Goal: Task Accomplishment & Management: Use online tool/utility

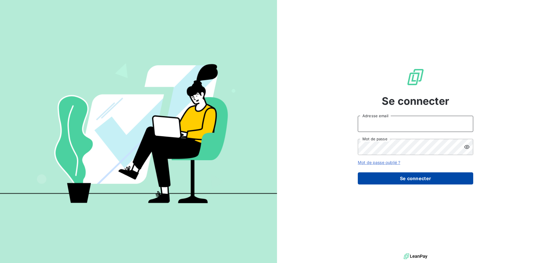
type input "[EMAIL_ADDRESS][DOMAIN_NAME]"
click at [426, 178] on button "Se connecter" at bounding box center [415, 178] width 115 height 12
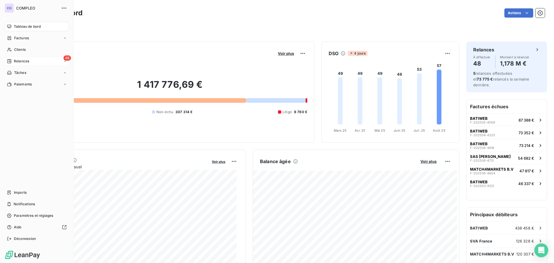
click at [24, 60] on span "Relances" at bounding box center [21, 61] width 15 height 5
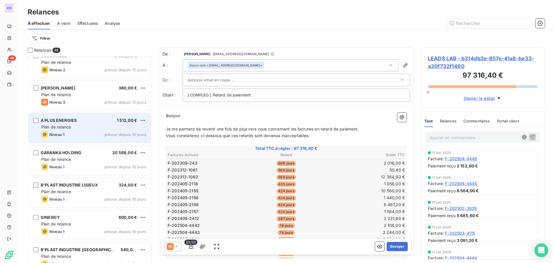
scroll to position [462, 0]
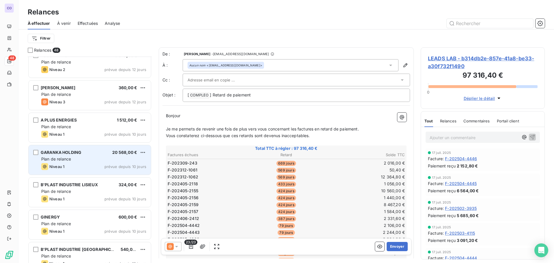
click at [68, 159] on span "Plan de relance" at bounding box center [56, 158] width 30 height 5
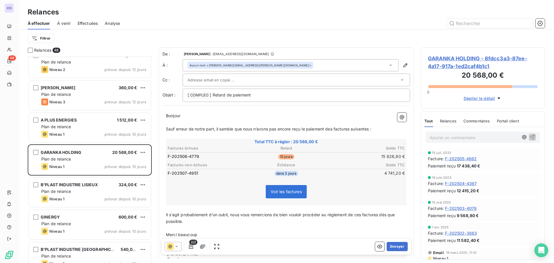
click at [200, 80] on input "text" at bounding box center [218, 80] width 62 height 9
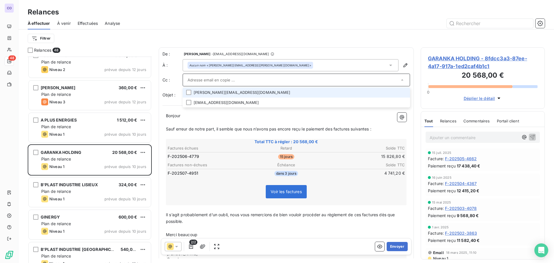
click at [200, 93] on li "laurine.trezentos@compleo.fr" at bounding box center [296, 92] width 227 height 10
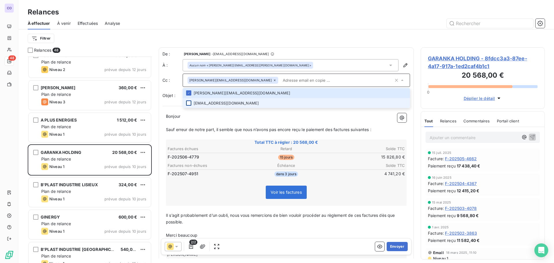
click at [188, 103] on div at bounding box center [188, 102] width 5 height 5
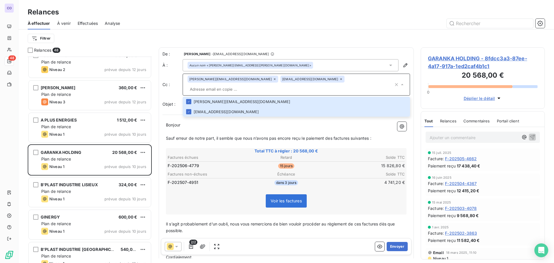
click at [180, 135] on p "Sauf erreur de notre part, il semble que nous n’avons pas encore reçu le paieme…" at bounding box center [286, 138] width 240 height 7
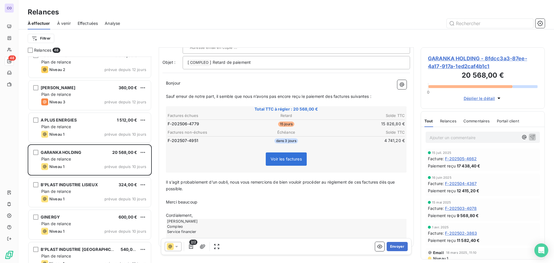
scroll to position [46, 0]
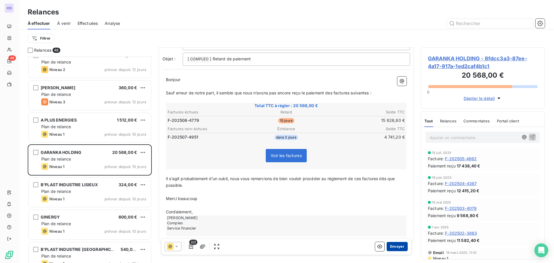
click at [394, 247] on button "Envoyer" at bounding box center [396, 246] width 21 height 9
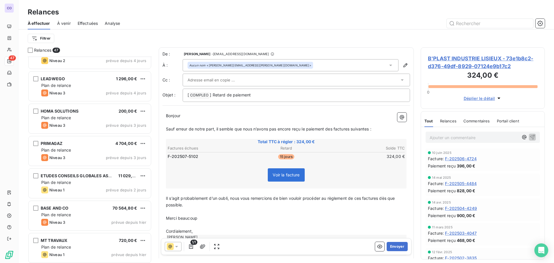
scroll to position [1312, 0]
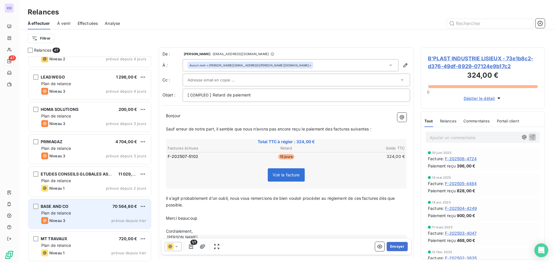
click at [78, 210] on div "BASE AND CO 70 564,80 € Plan de relance Niveau 3 prévue depuis hier" at bounding box center [90, 213] width 122 height 29
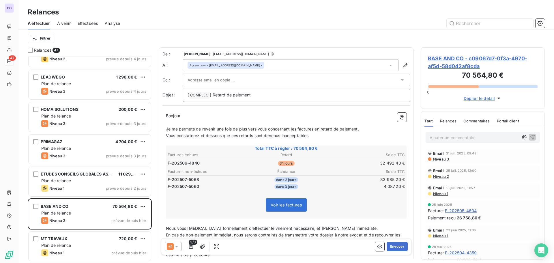
click at [232, 79] on input "text" at bounding box center [218, 80] width 62 height 9
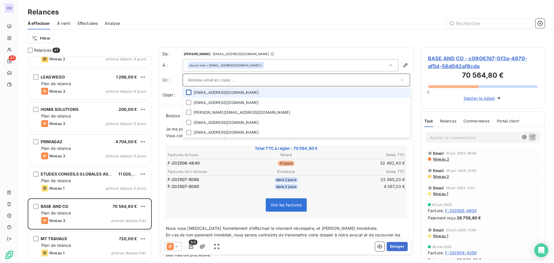
click at [189, 92] on div at bounding box center [188, 92] width 5 height 5
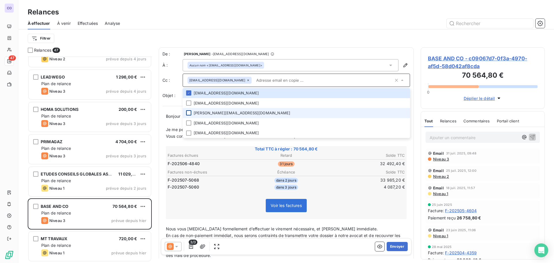
click at [188, 112] on div at bounding box center [188, 112] width 5 height 5
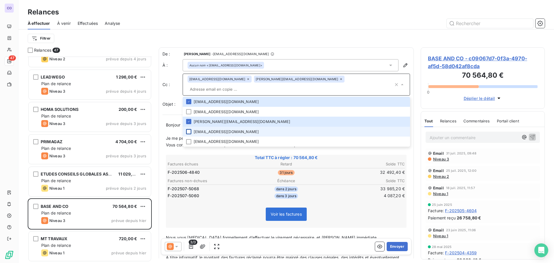
click at [188, 129] on div at bounding box center [188, 131] width 5 height 5
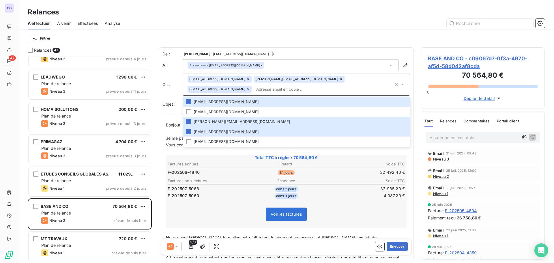
click at [209, 167] on table "Factures échues Retard Solde TTC F-202506-4840 31 jours 32 492,40 €" at bounding box center [286, 168] width 239 height 16
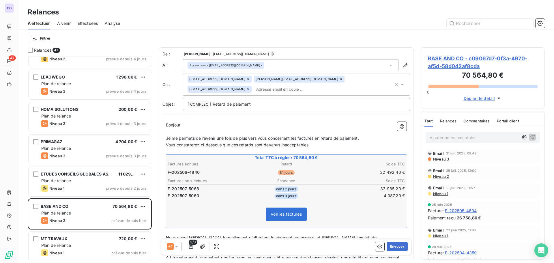
scroll to position [87, 0]
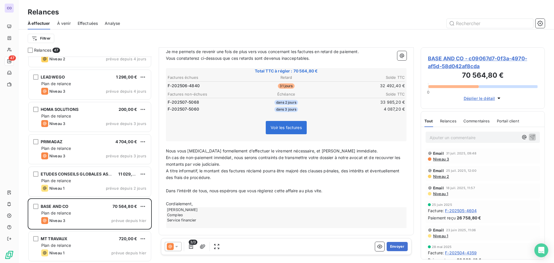
click at [175, 249] on icon at bounding box center [177, 246] width 6 height 6
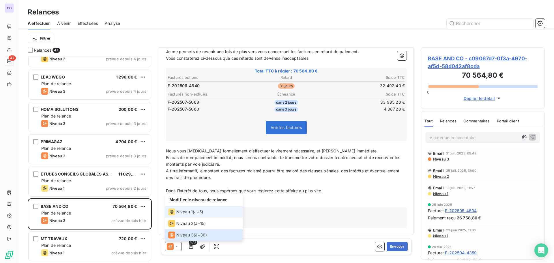
click at [186, 213] on span "Niveau 1" at bounding box center [184, 212] width 16 height 6
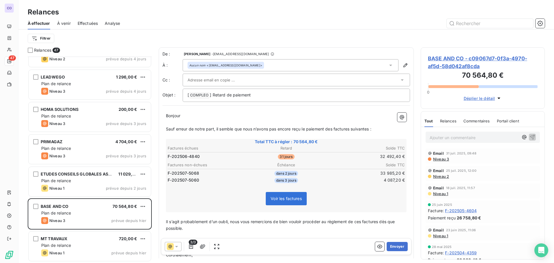
click at [212, 78] on input "text" at bounding box center [218, 80] width 62 height 9
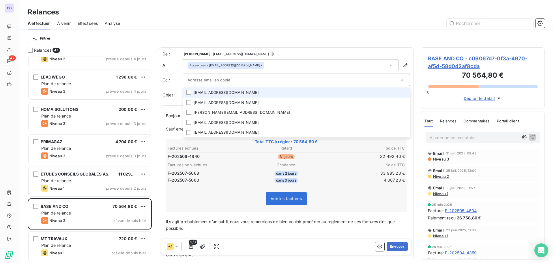
click at [210, 91] on li "wbezina@baseandco.com" at bounding box center [296, 92] width 227 height 10
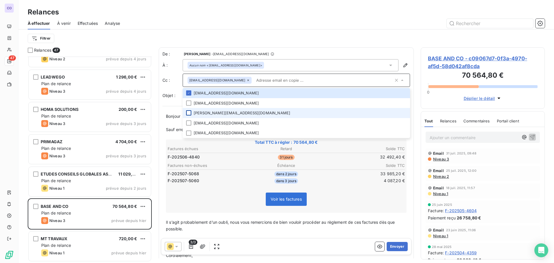
click at [190, 112] on div at bounding box center [188, 112] width 5 height 5
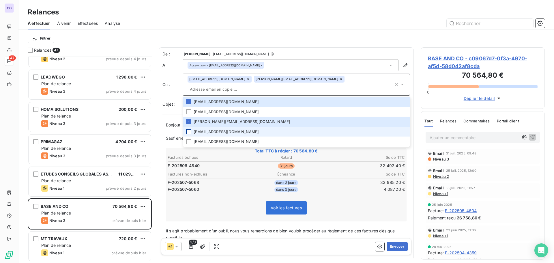
click at [188, 129] on div at bounding box center [188, 131] width 5 height 5
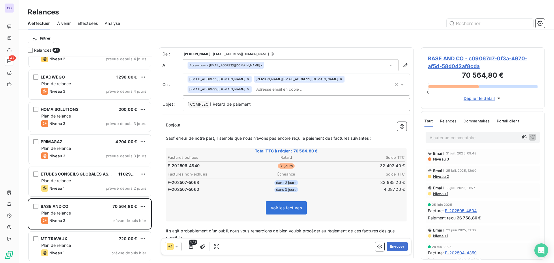
click at [205, 157] on th "Factures échues" at bounding box center [206, 157] width 79 height 6
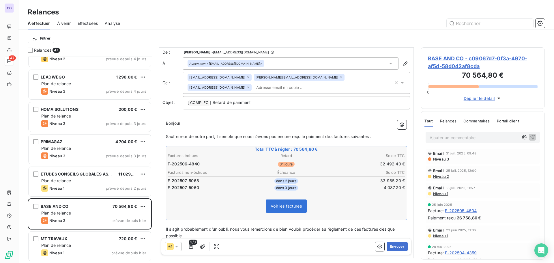
scroll to position [0, 0]
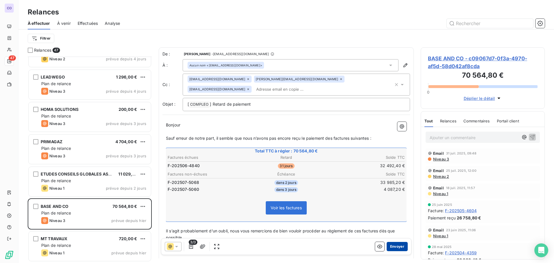
click at [389, 246] on button "Envoyer" at bounding box center [396, 246] width 21 height 9
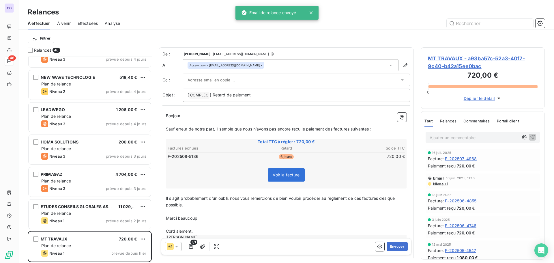
scroll to position [1280, 0]
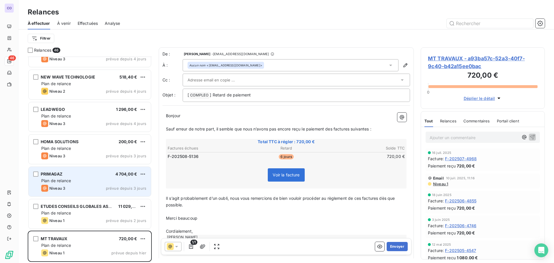
click at [72, 183] on div "Plan de relance" at bounding box center [93, 181] width 105 height 6
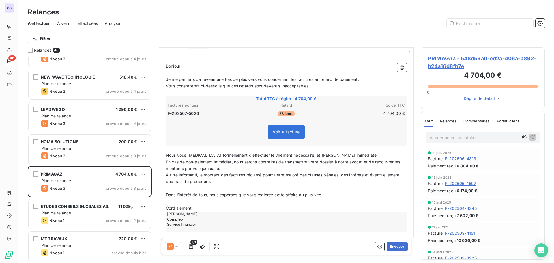
scroll to position [55, 0]
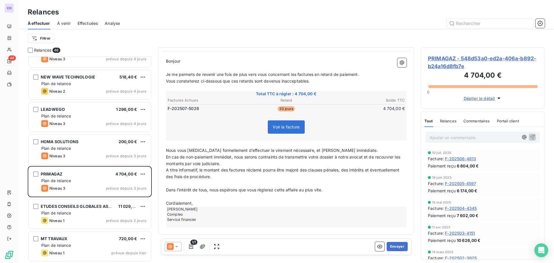
click at [177, 245] on icon at bounding box center [177, 246] width 6 height 6
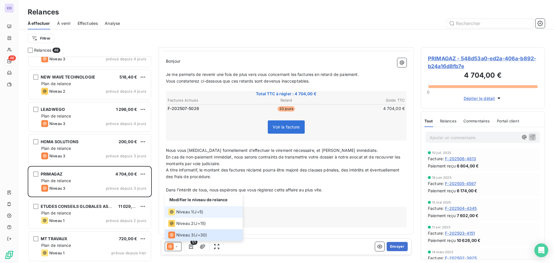
click at [180, 210] on span "Niveau 1" at bounding box center [184, 212] width 16 height 6
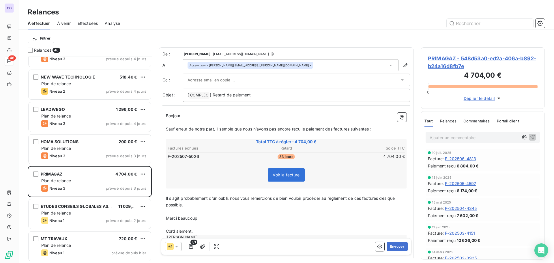
click at [200, 76] on input "text" at bounding box center [218, 80] width 62 height 9
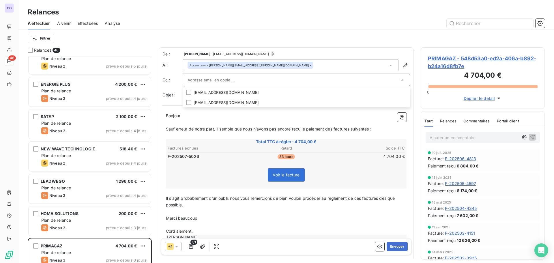
scroll to position [1164, 0]
